Goal: Information Seeking & Learning: Check status

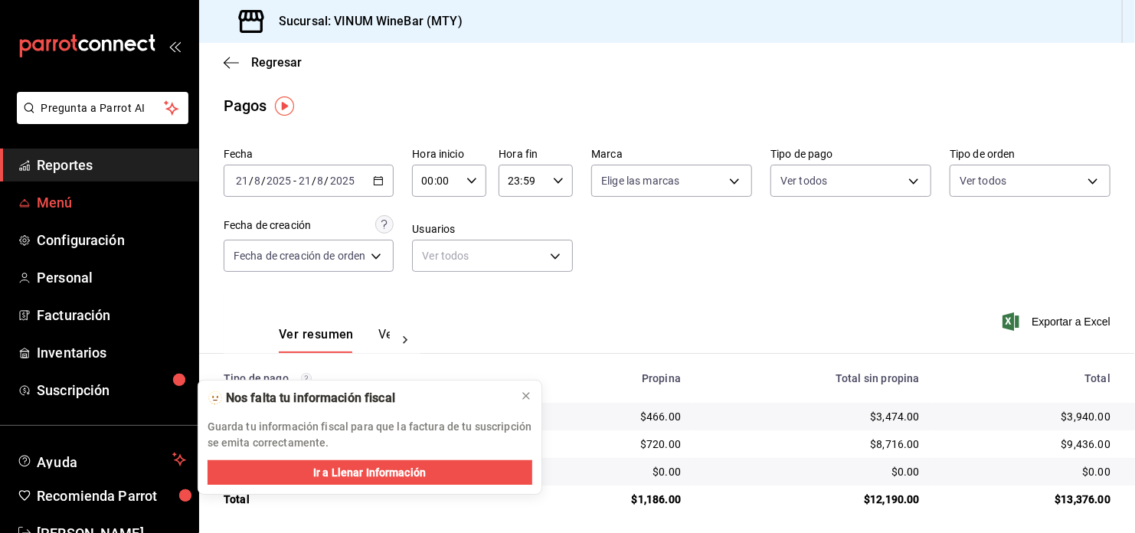
click at [91, 206] on span "Menú" at bounding box center [111, 202] width 149 height 21
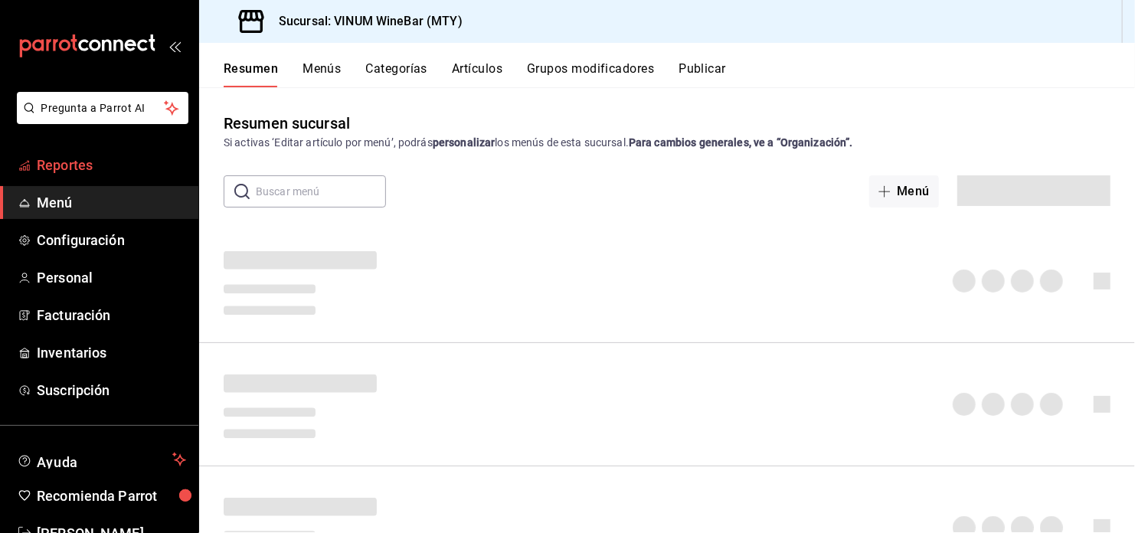
click at [143, 156] on span "Reportes" at bounding box center [111, 165] width 149 height 21
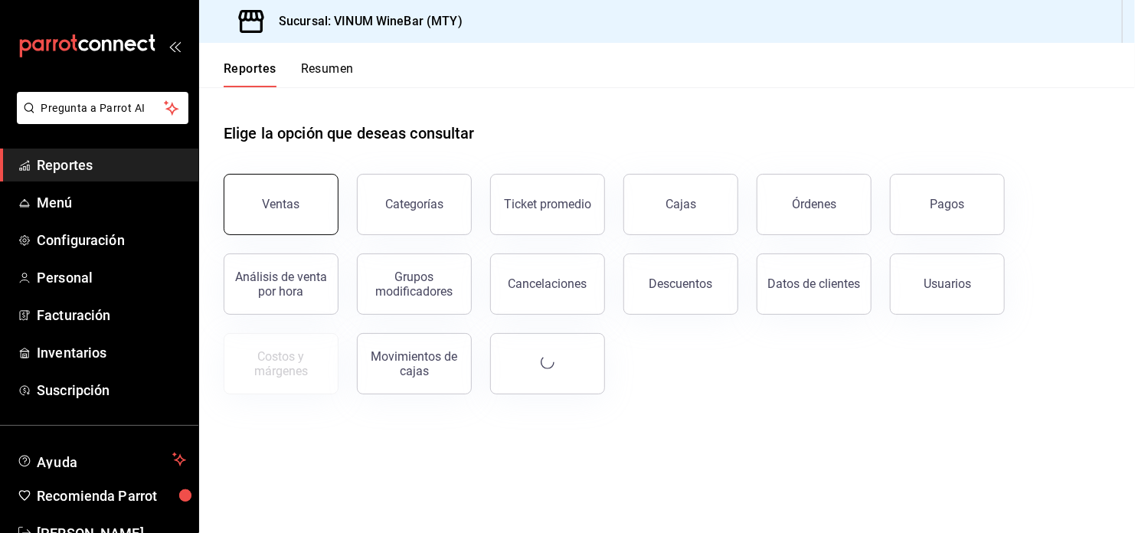
click at [264, 192] on button "Ventas" at bounding box center [281, 204] width 115 height 61
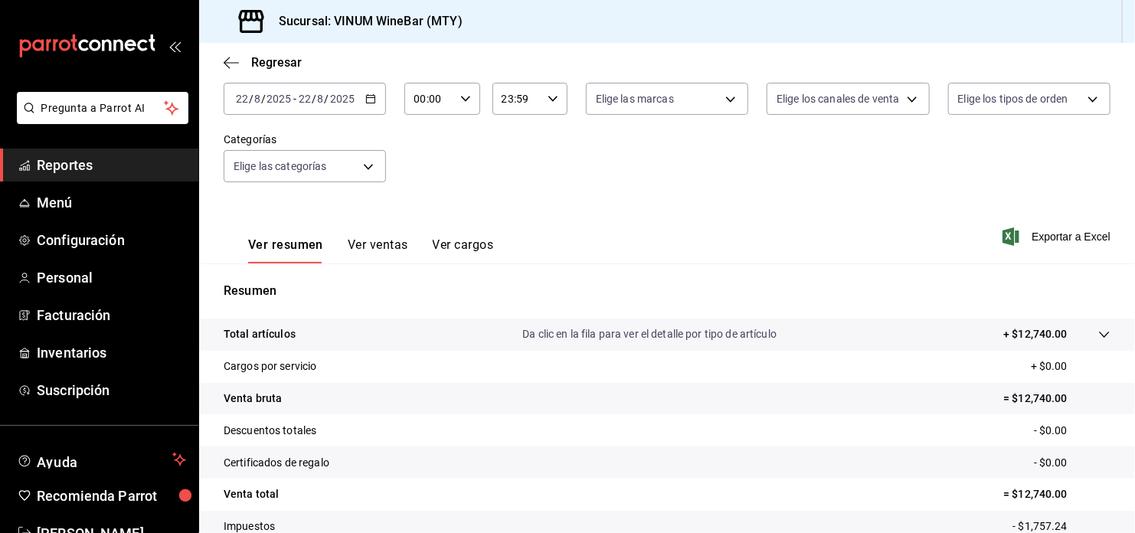
scroll to position [35, 0]
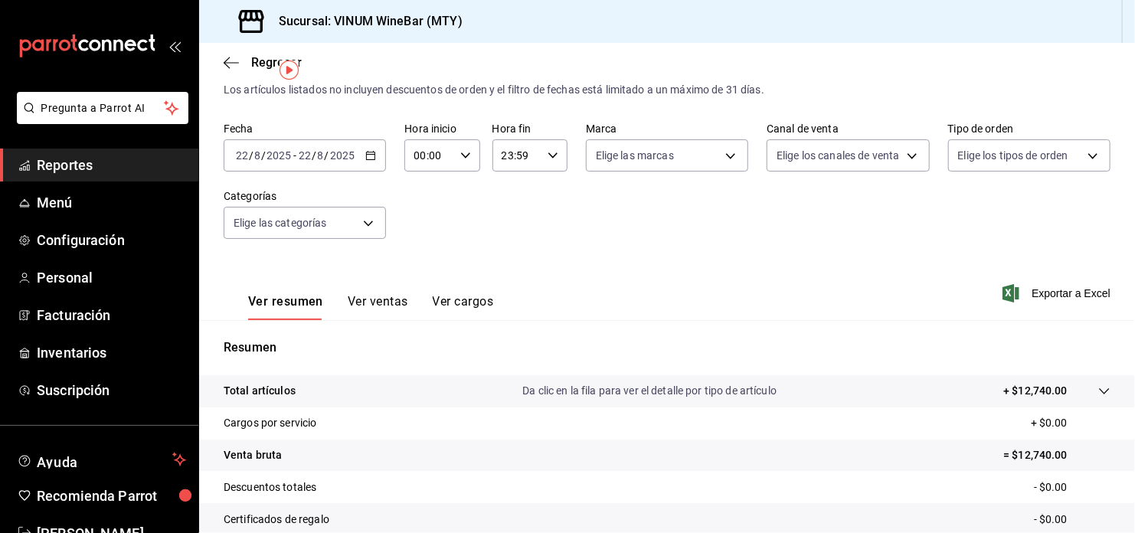
click at [374, 151] on icon "button" at bounding box center [370, 155] width 11 height 11
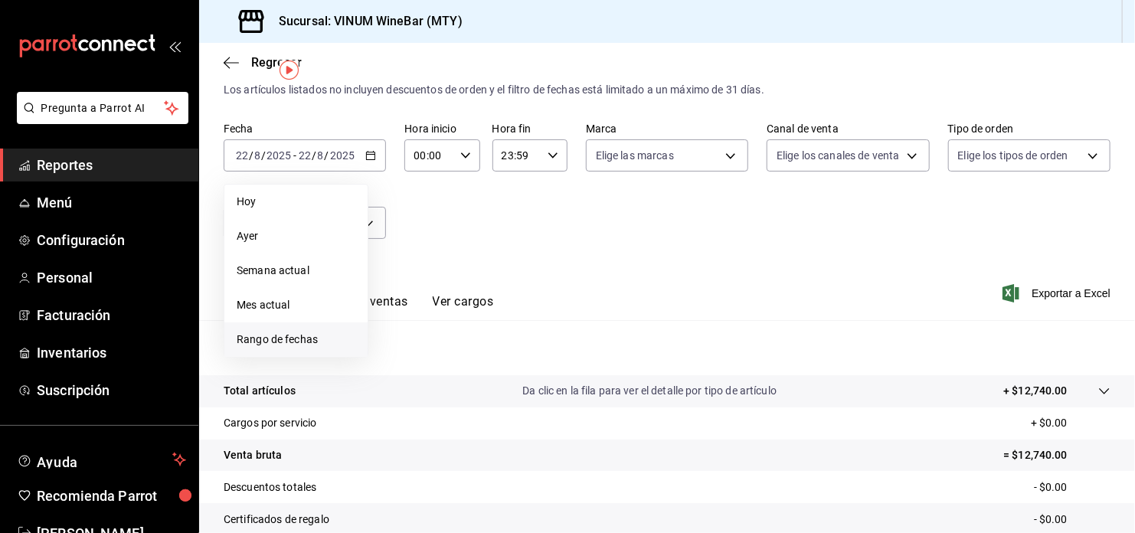
click at [286, 331] on span "Rango de fechas" at bounding box center [296, 339] width 119 height 16
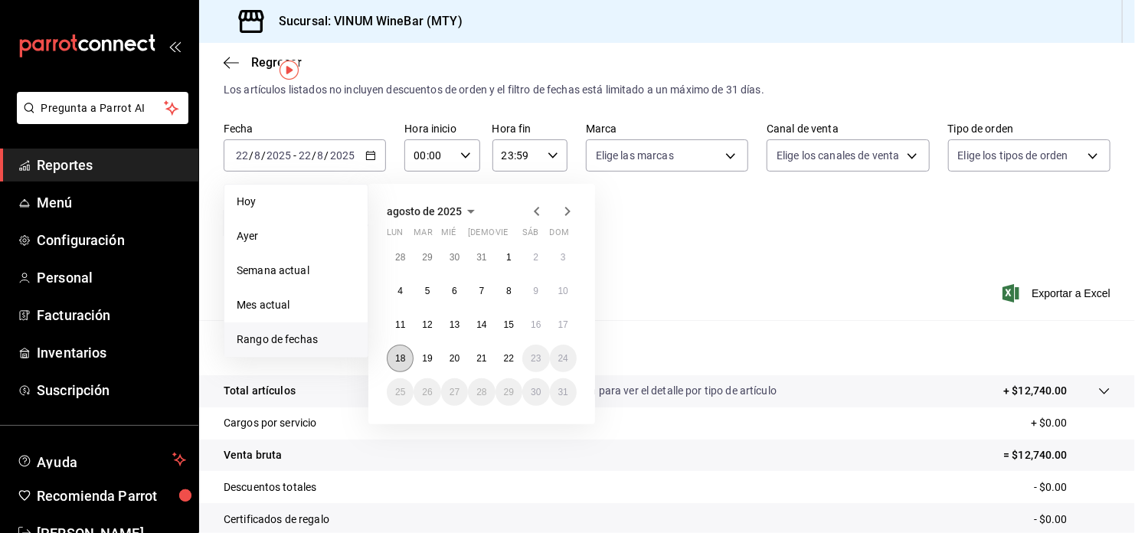
click at [393, 354] on button "18" at bounding box center [400, 359] width 27 height 28
click at [514, 364] on button "22" at bounding box center [508, 359] width 27 height 28
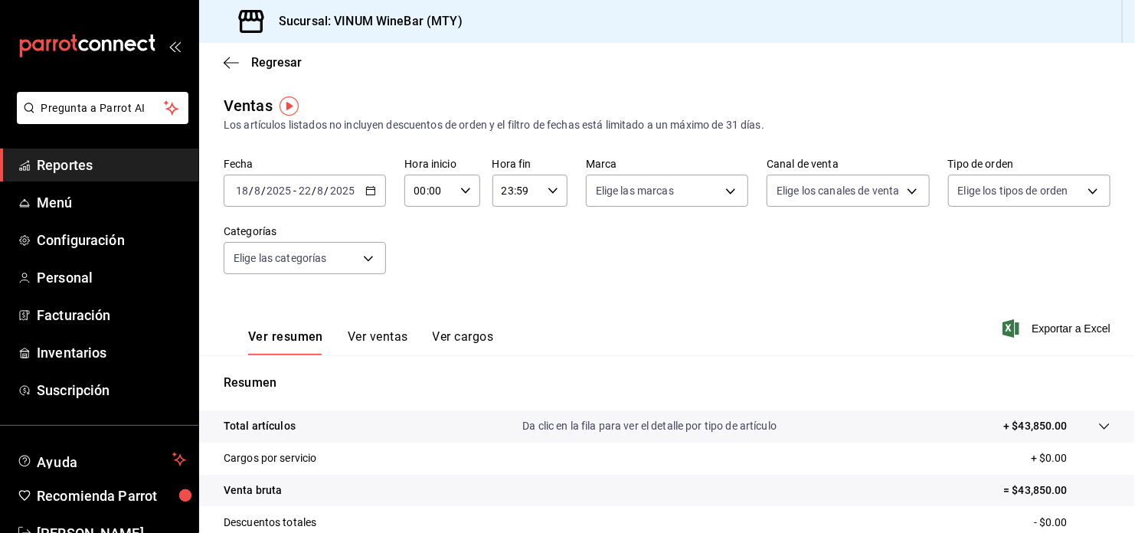
click at [143, 160] on span "Reportes" at bounding box center [111, 165] width 149 height 21
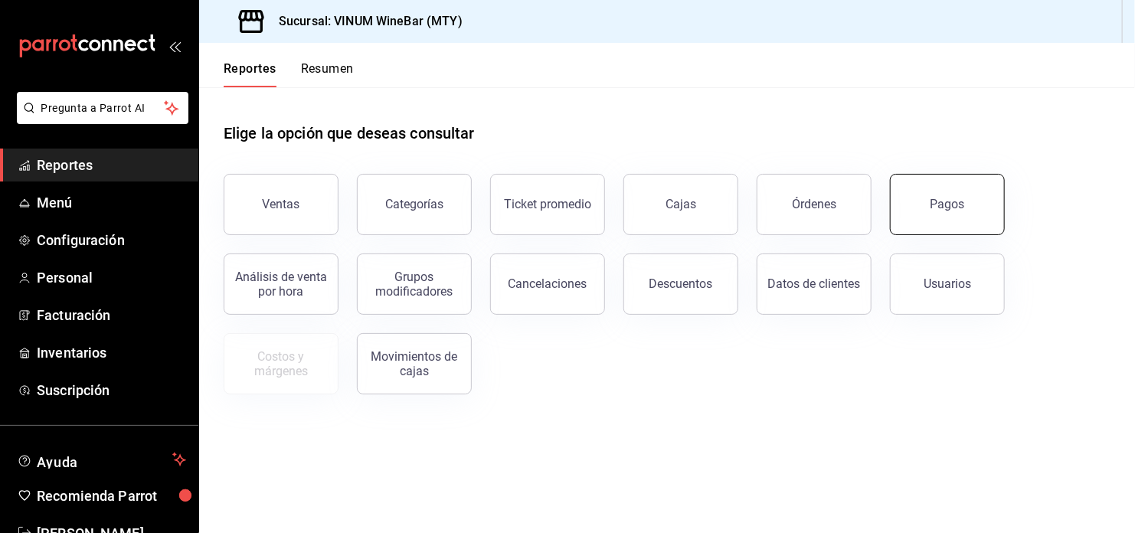
click at [949, 209] on div "Pagos" at bounding box center [947, 204] width 34 height 15
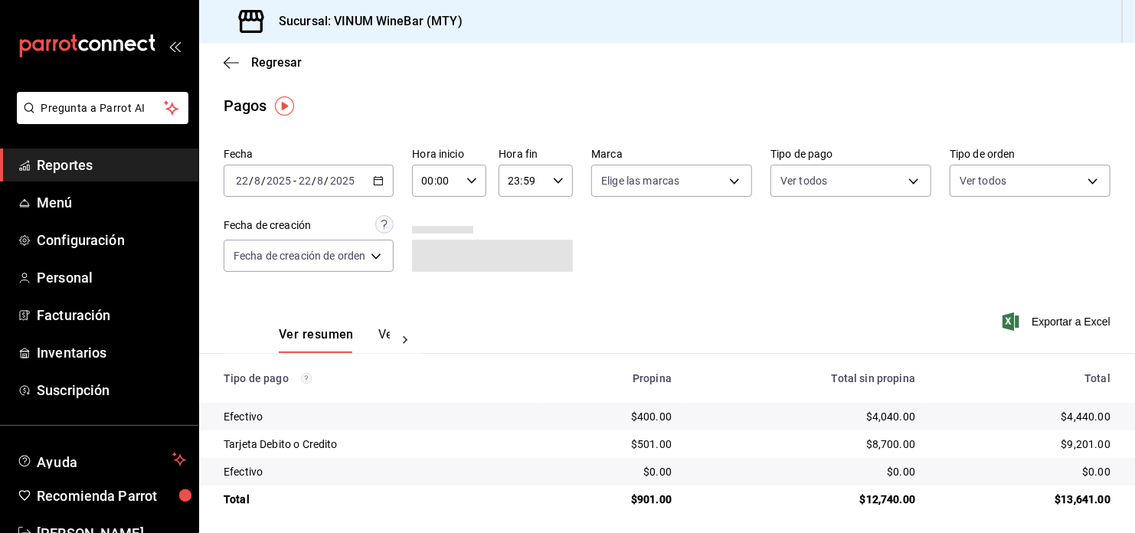
click at [599, 253] on div "Fecha [DATE] [DATE] - [DATE] [DATE] Hora inicio 00:00 Hora inicio Hora fin 23:5…" at bounding box center [667, 216] width 887 height 149
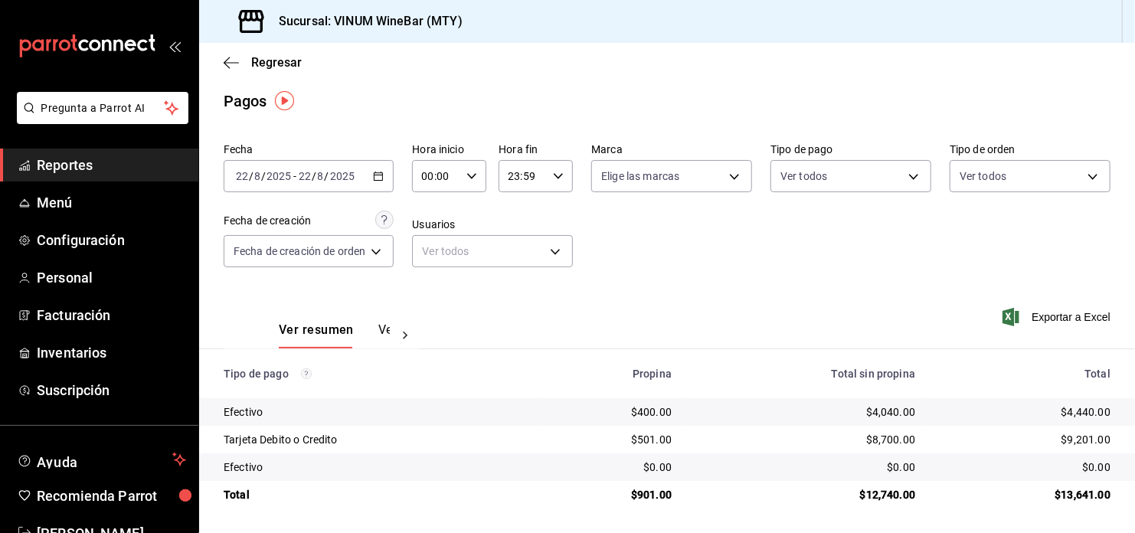
click at [381, 171] on icon "button" at bounding box center [378, 176] width 11 height 11
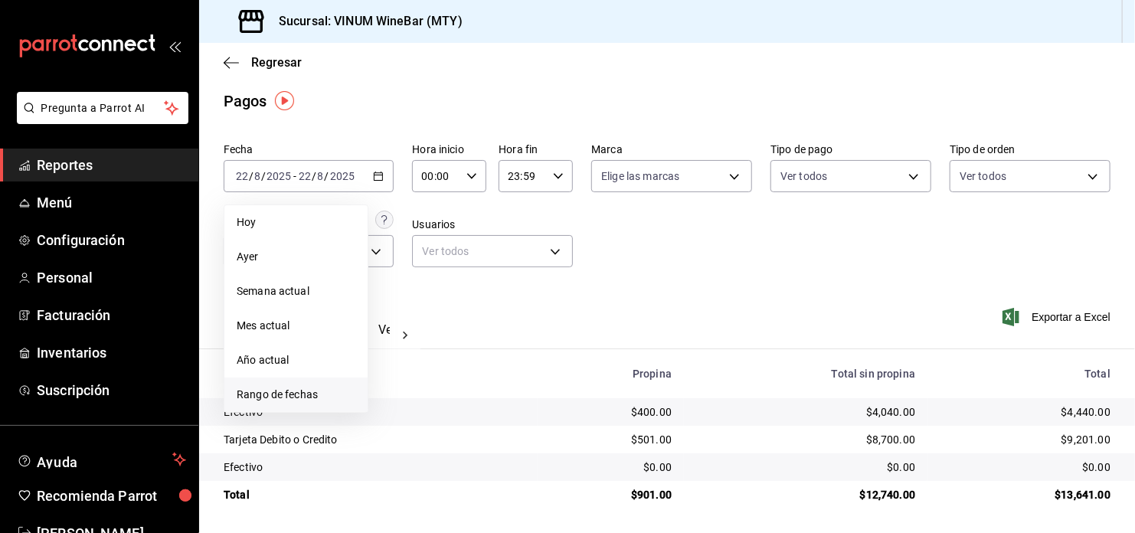
click at [302, 401] on span "Rango de fechas" at bounding box center [296, 395] width 119 height 16
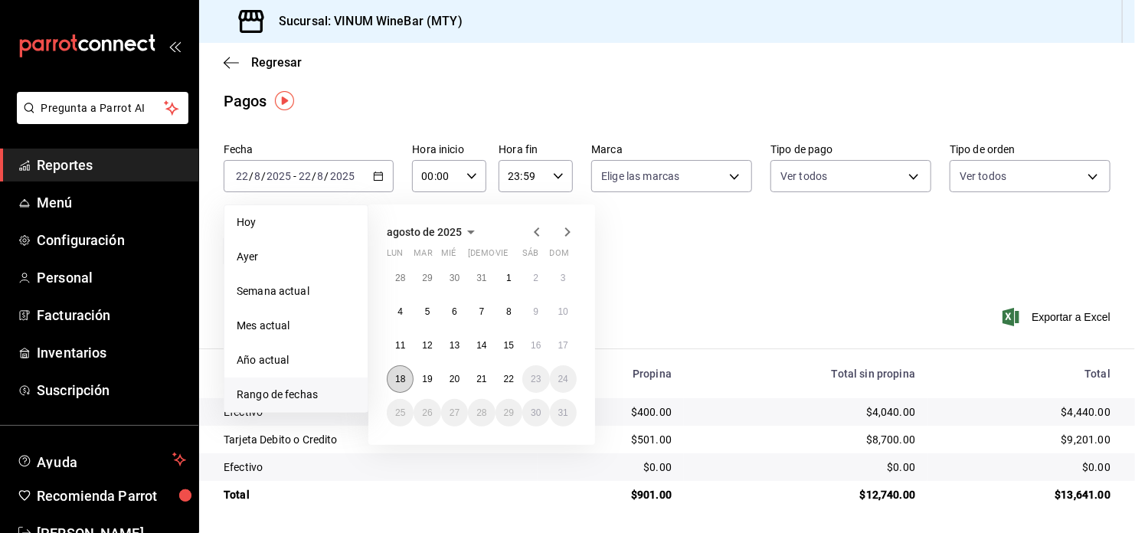
click at [399, 380] on abbr "18" at bounding box center [400, 379] width 10 height 11
click at [505, 374] on abbr "22" at bounding box center [509, 379] width 10 height 11
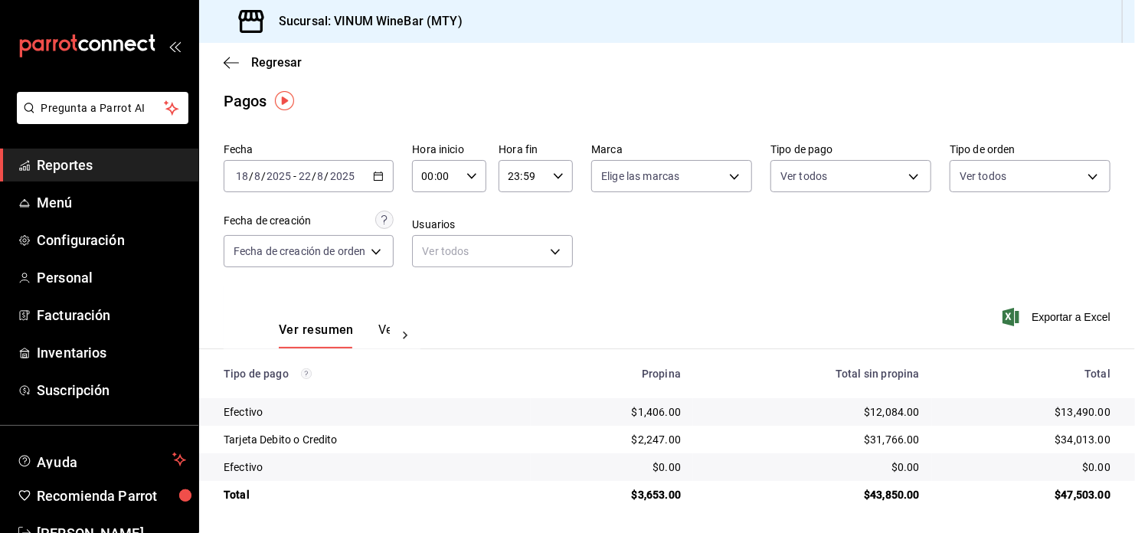
click at [83, 160] on span "Reportes" at bounding box center [111, 165] width 149 height 21
